Goal: Transaction & Acquisition: Purchase product/service

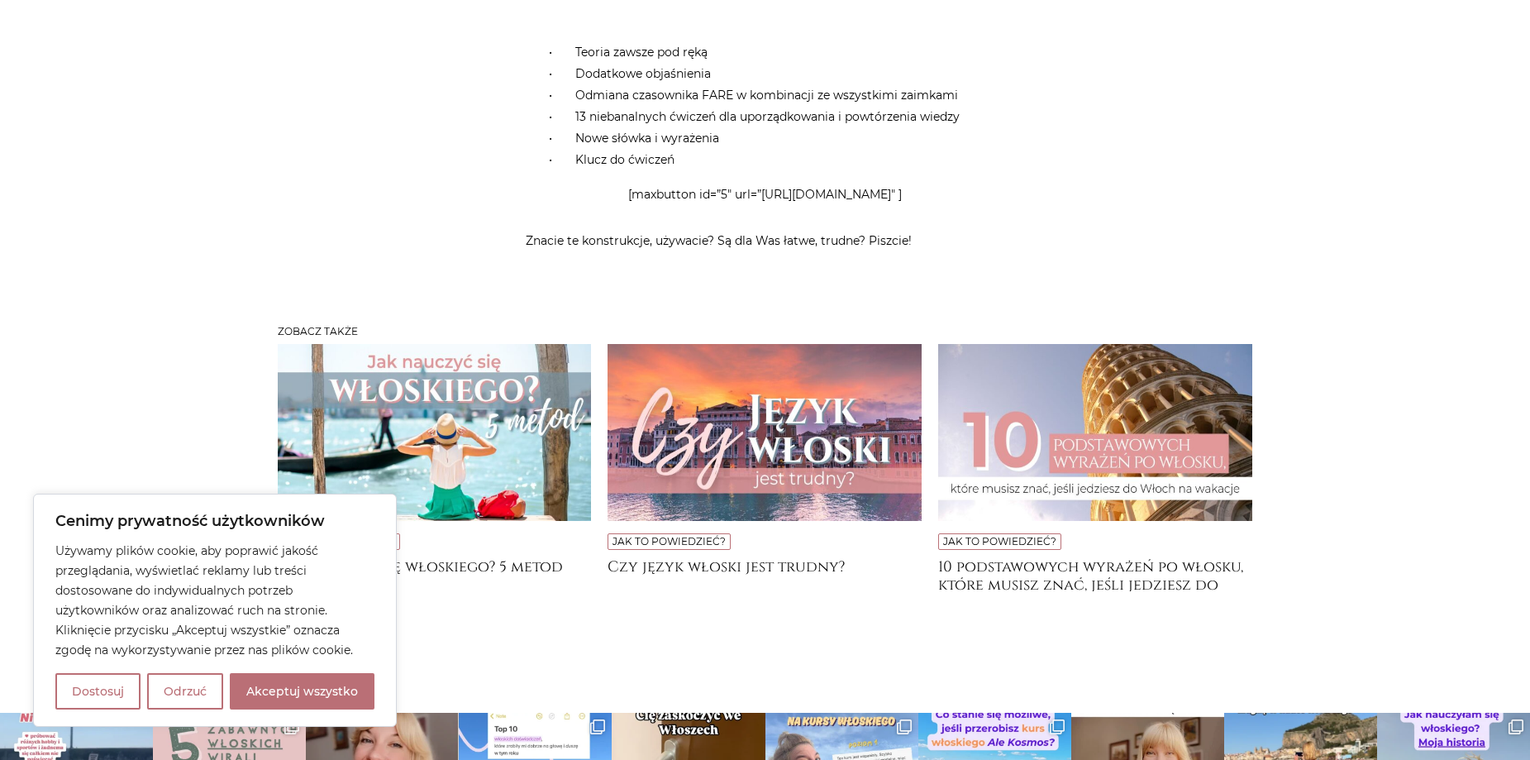
scroll to position [6035, 0]
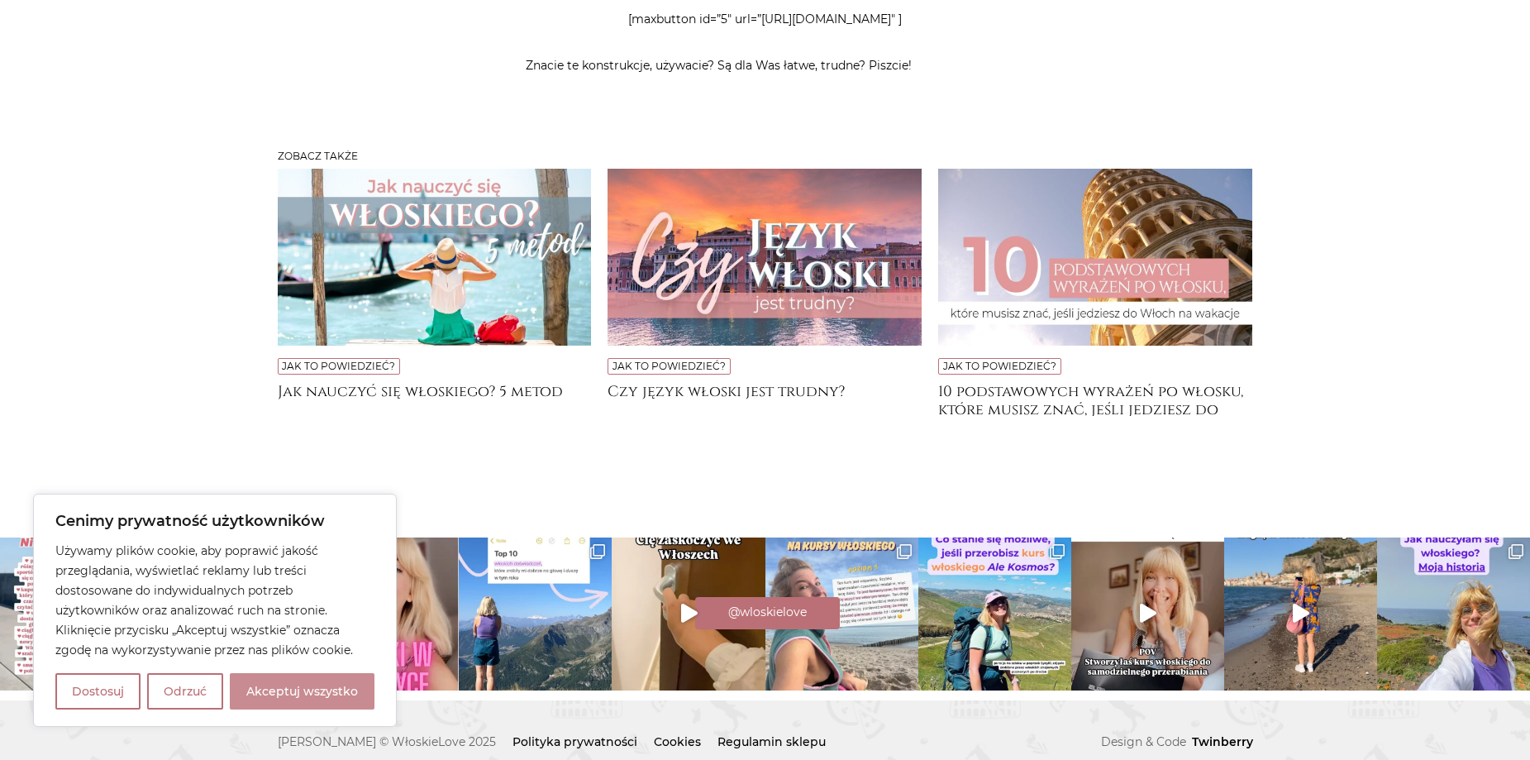
click at [295, 691] on button "Akceptuj wszystko" at bounding box center [302, 691] width 145 height 36
checkbox input "true"
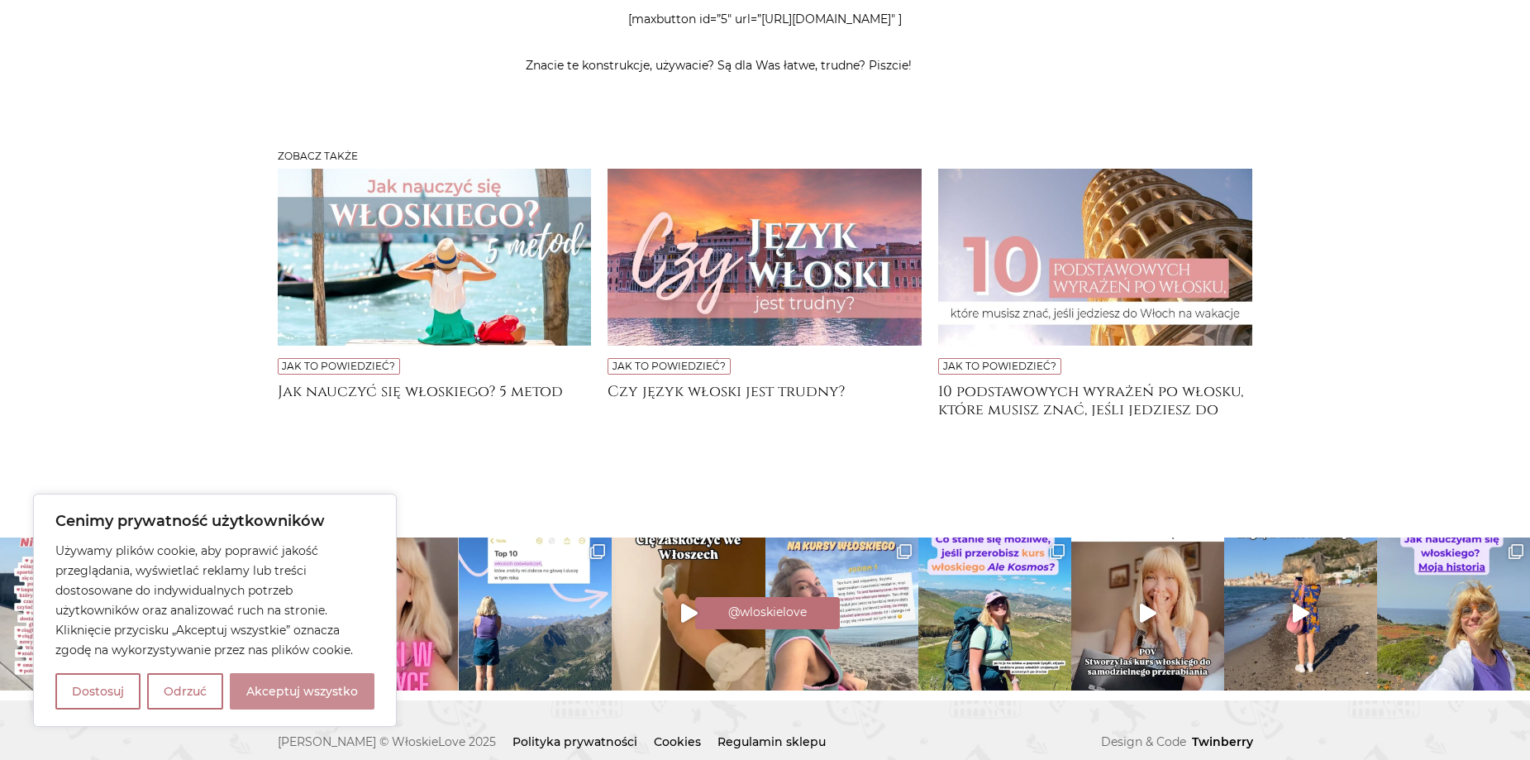
checkbox input "true"
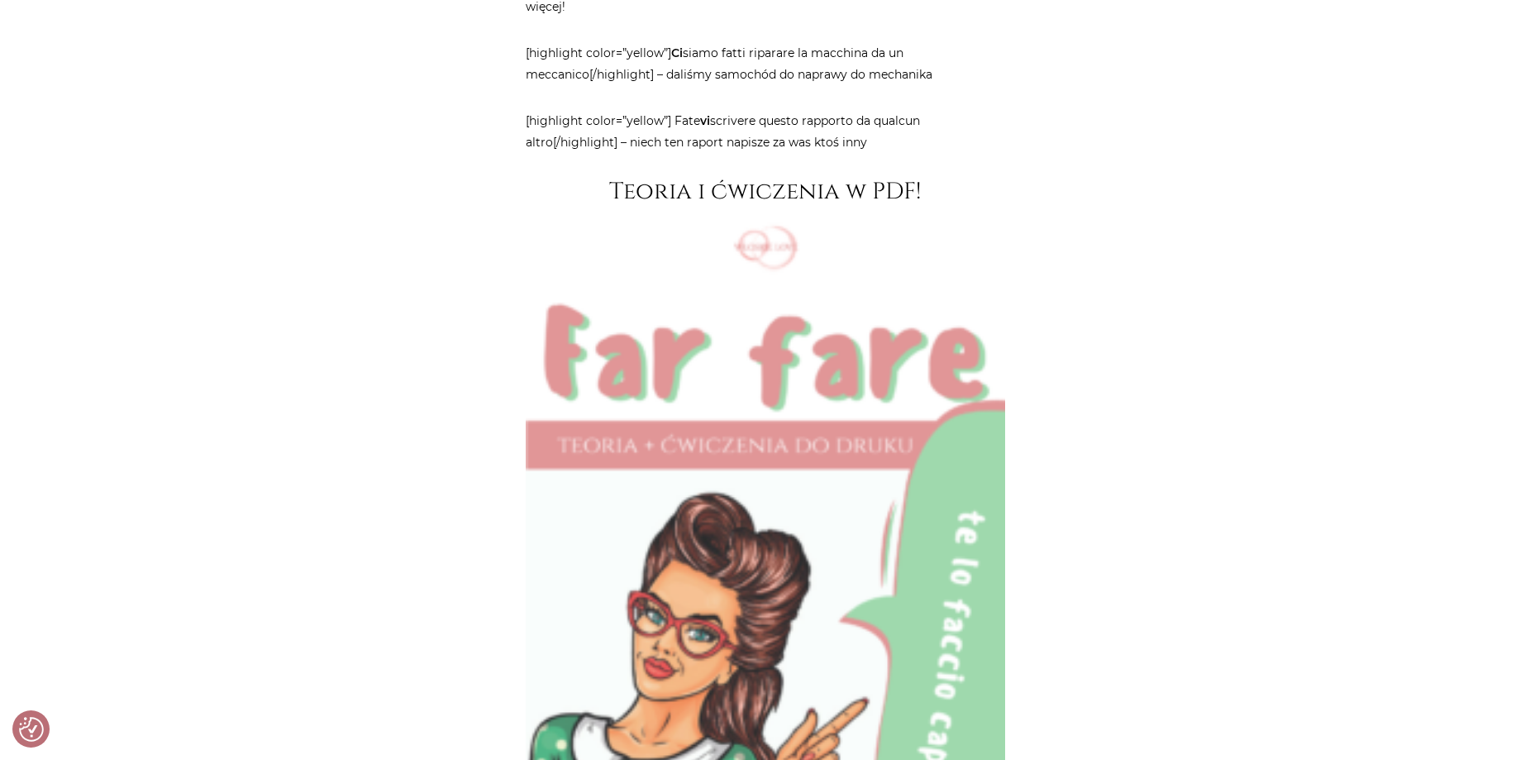
scroll to position [4612, 0]
